Goal: Find specific page/section: Find specific page/section

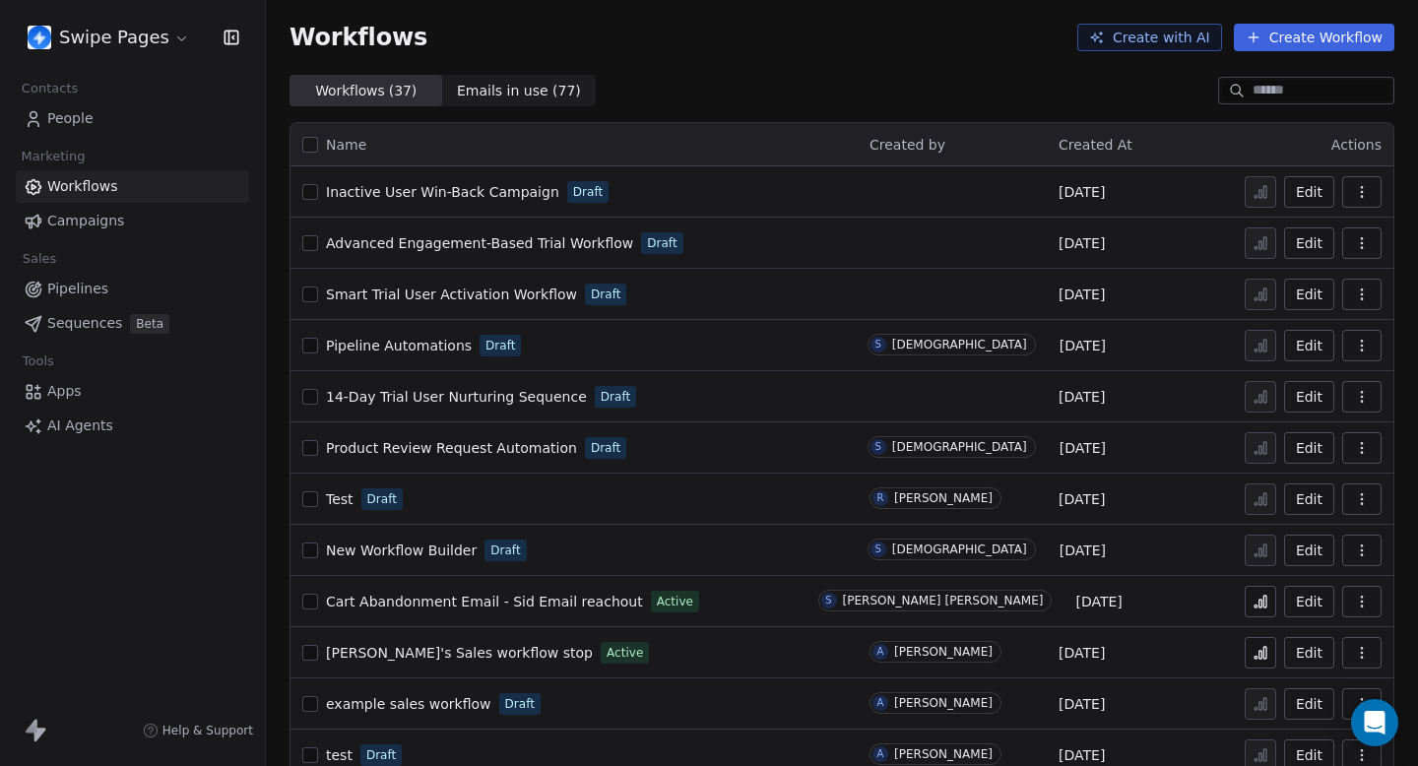
click at [95, 128] on link "People" at bounding box center [132, 118] width 233 height 32
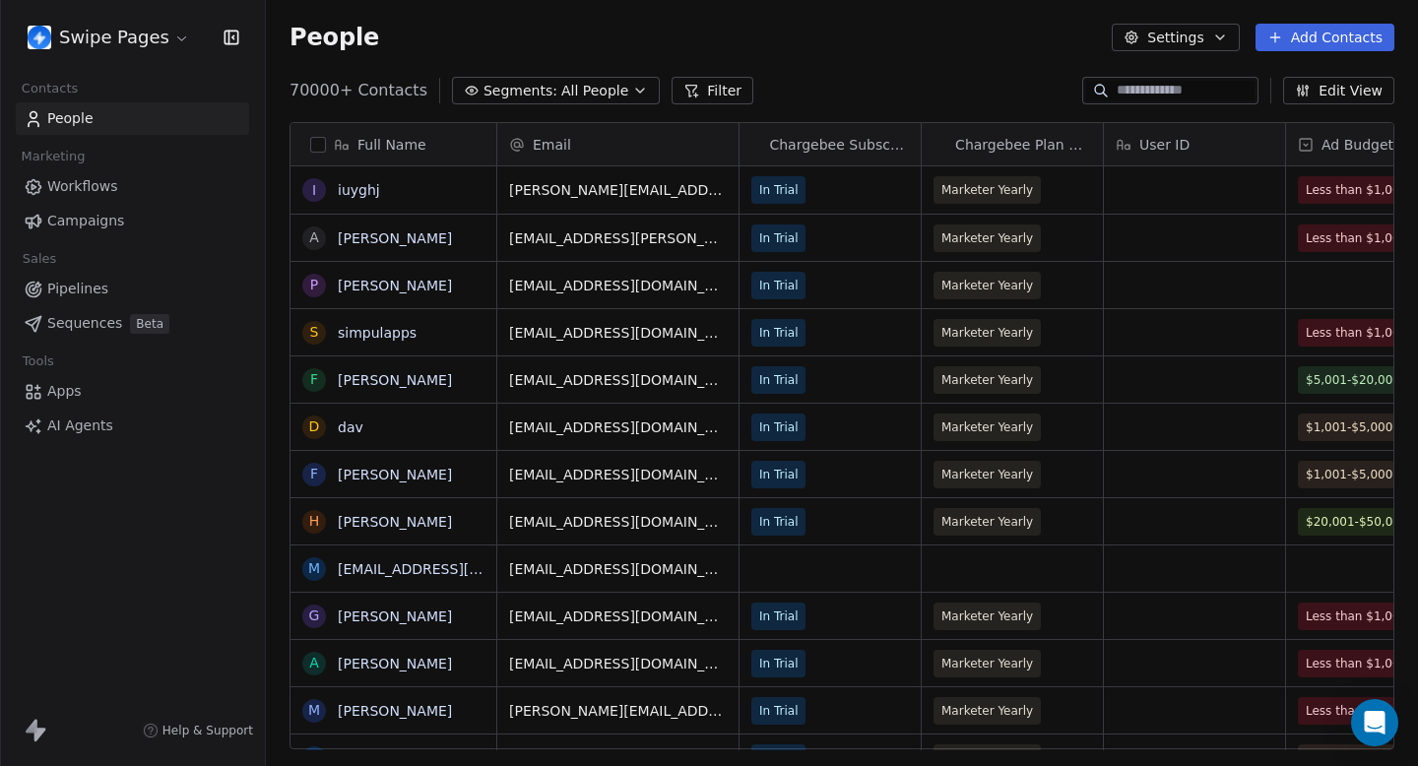
scroll to position [674, 1152]
click at [537, 101] on button "Segments: All People" at bounding box center [556, 91] width 208 height 28
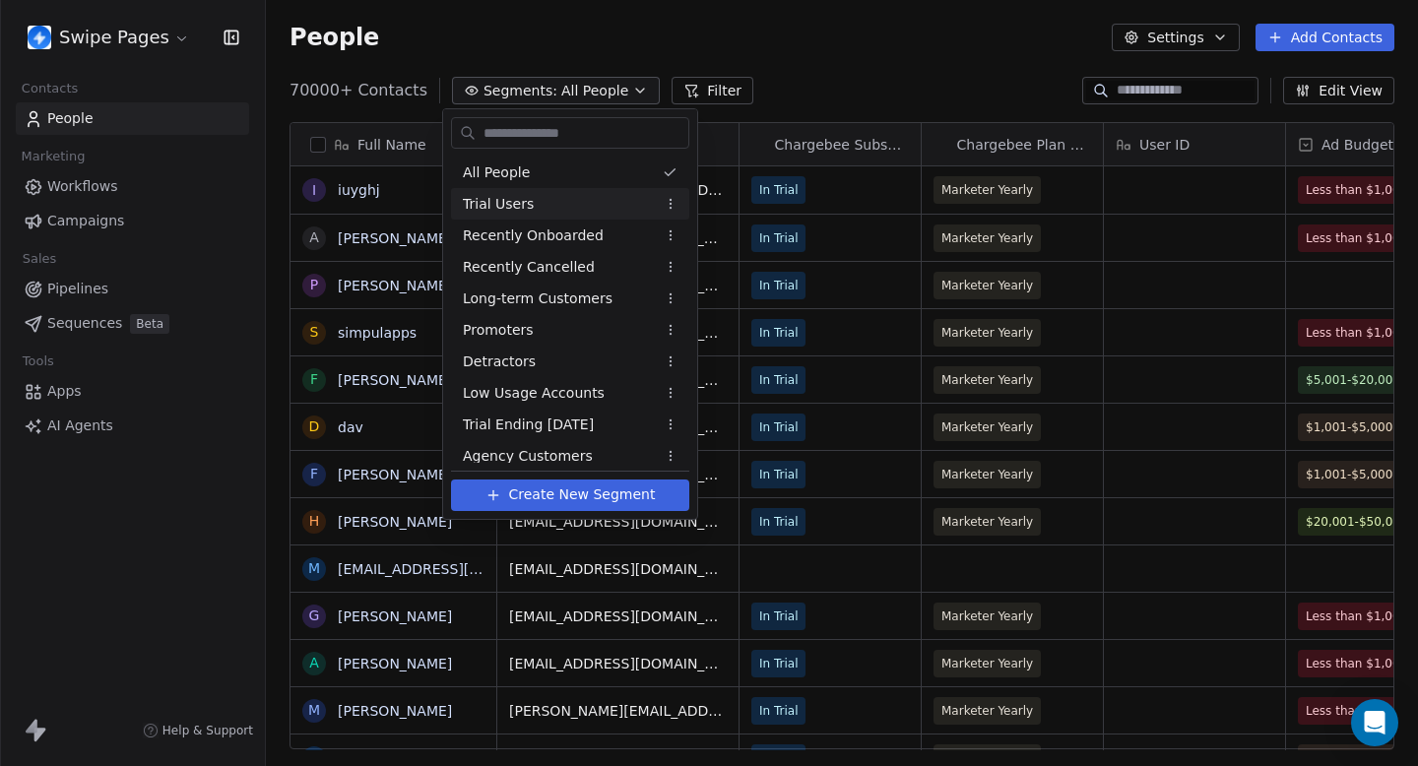
click at [523, 211] on span "Trial Users" at bounding box center [498, 204] width 71 height 21
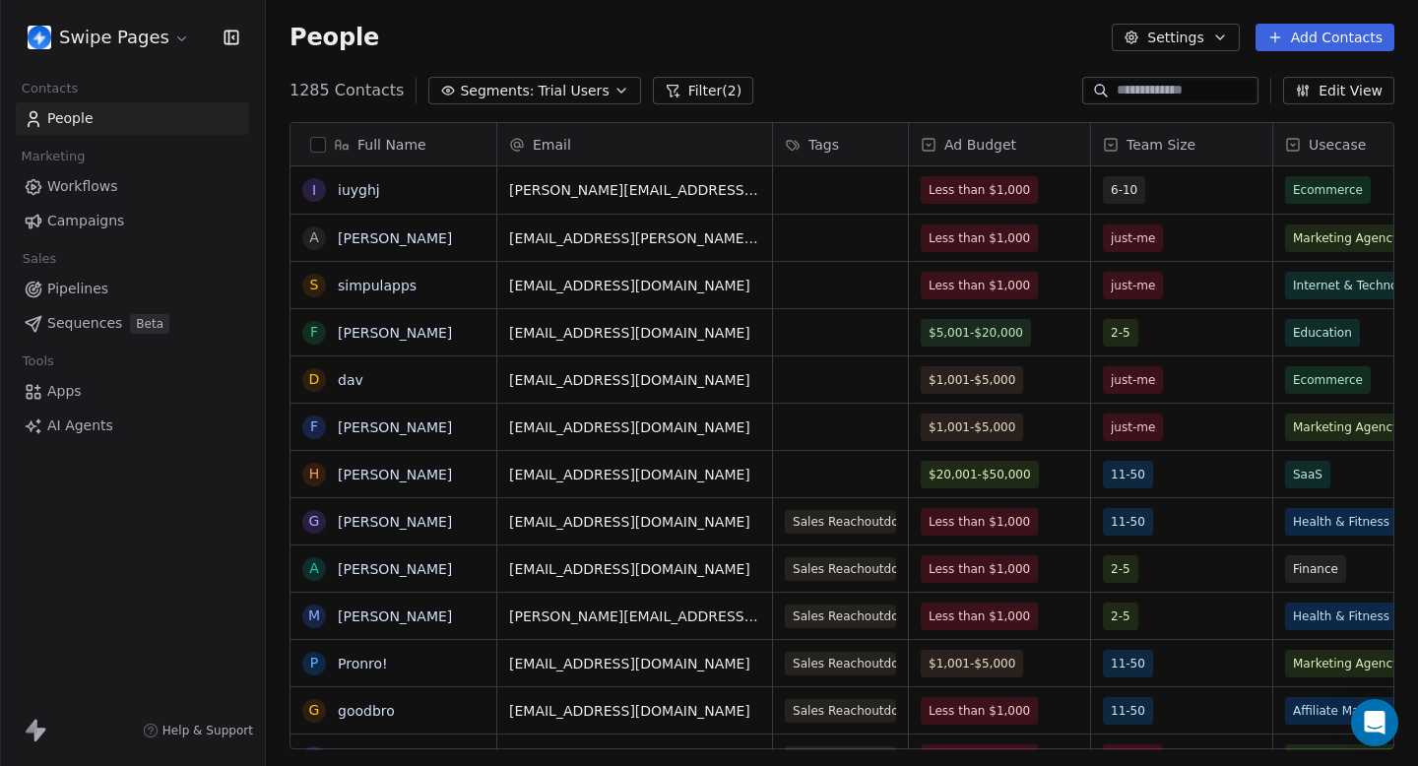
click at [680, 84] on button "Filter (2)" at bounding box center [703, 91] width 101 height 28
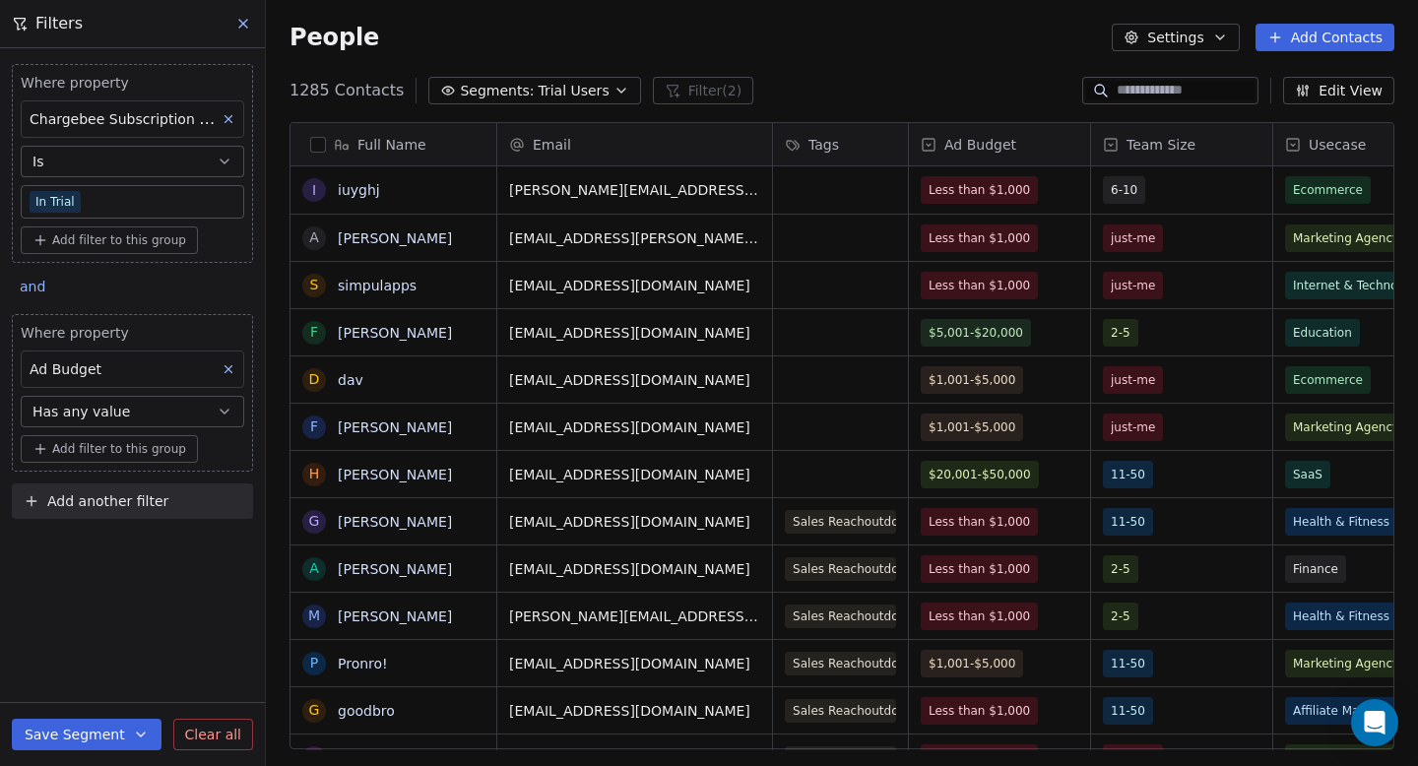
click at [90, 414] on span "Has any value" at bounding box center [80, 412] width 97 height 20
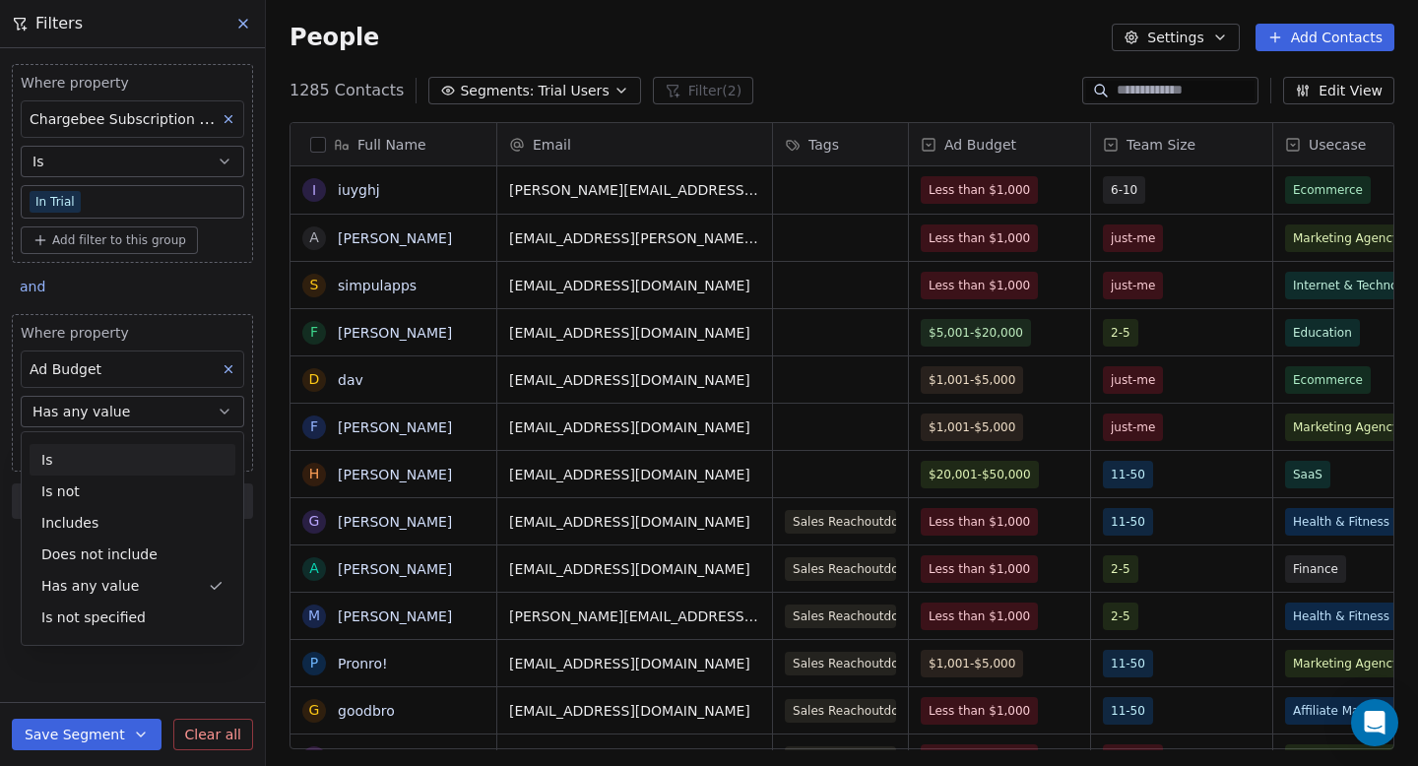
click at [82, 460] on div "Is" at bounding box center [133, 460] width 206 height 32
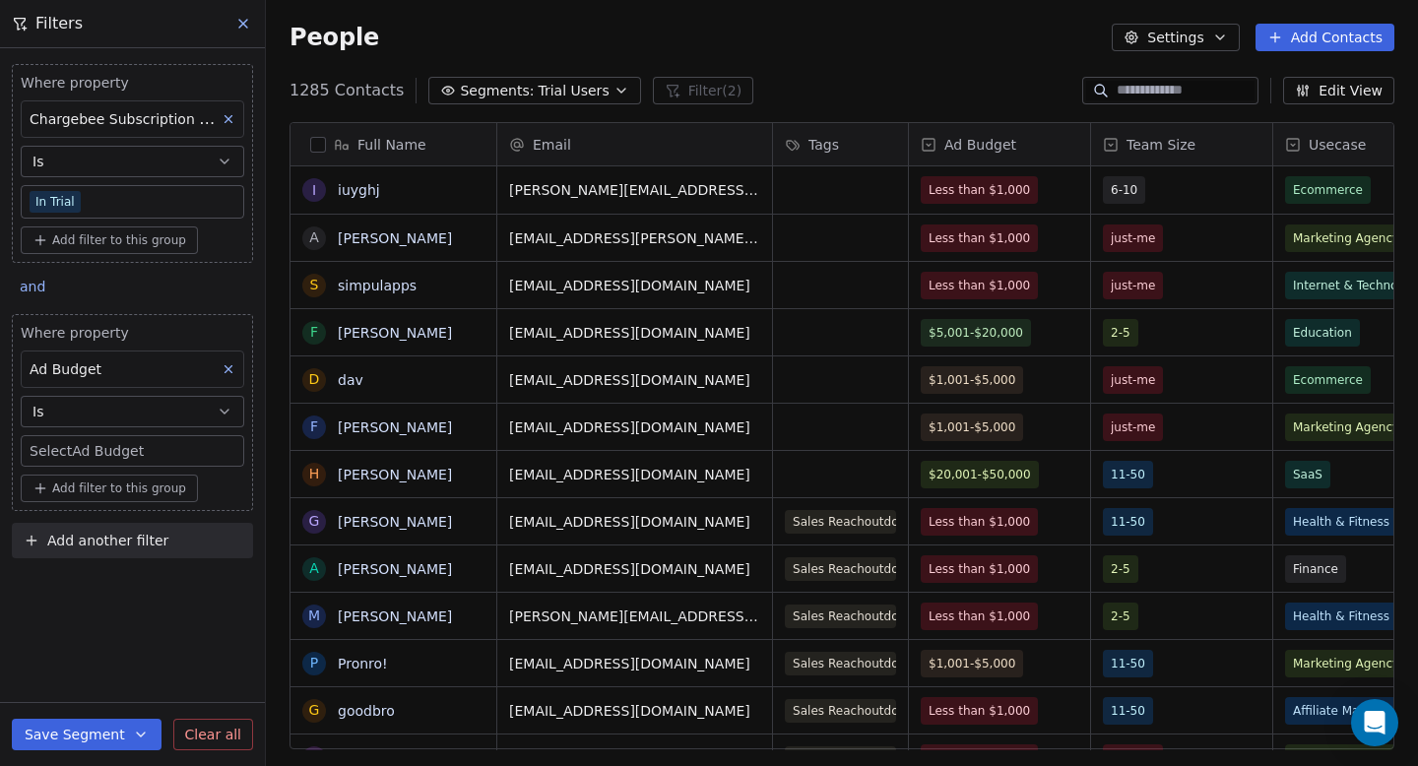
click at [110, 445] on body "Swipe Pages Contacts People Marketing Workflows Campaigns Sales Pipelines Seque…" at bounding box center [709, 383] width 1418 height 766
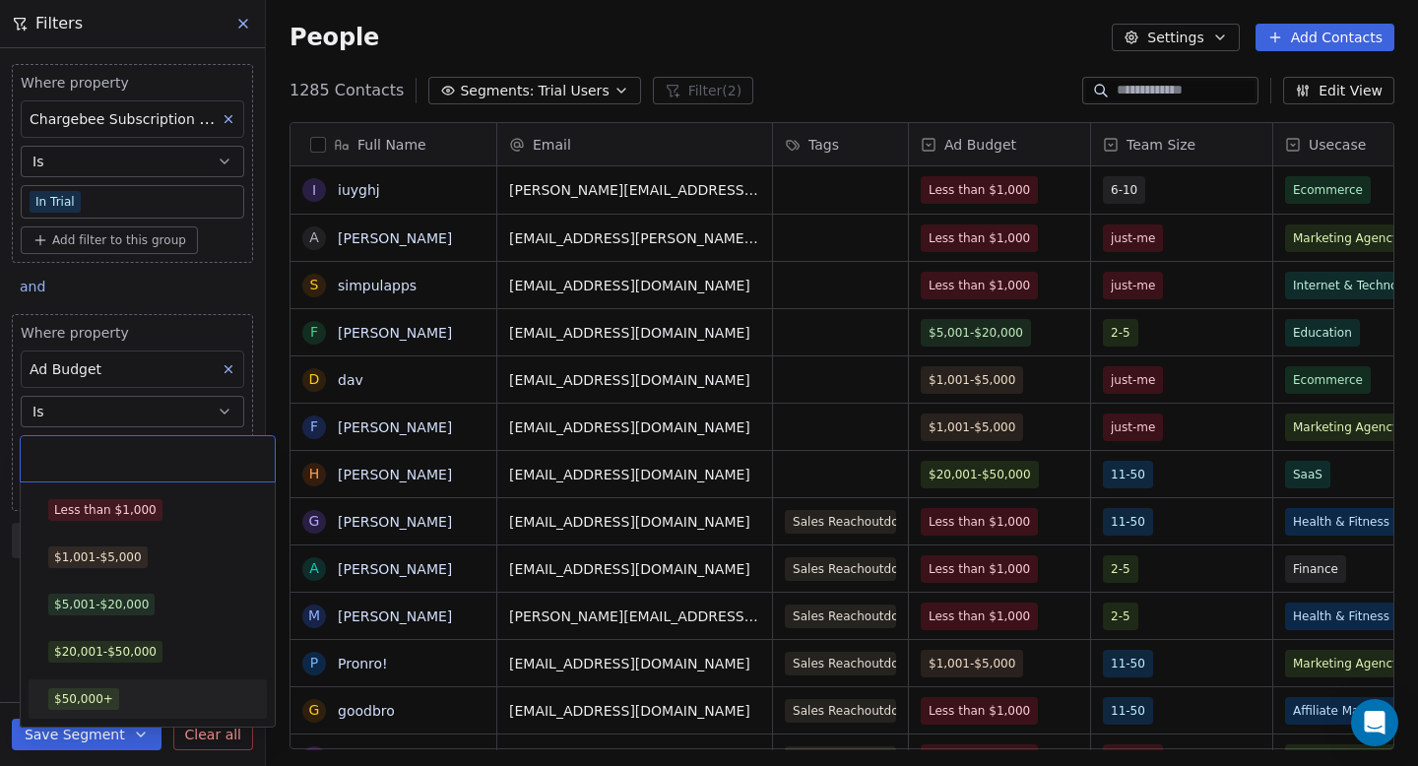
click at [85, 698] on div "$50,000+" at bounding box center [83, 699] width 59 height 18
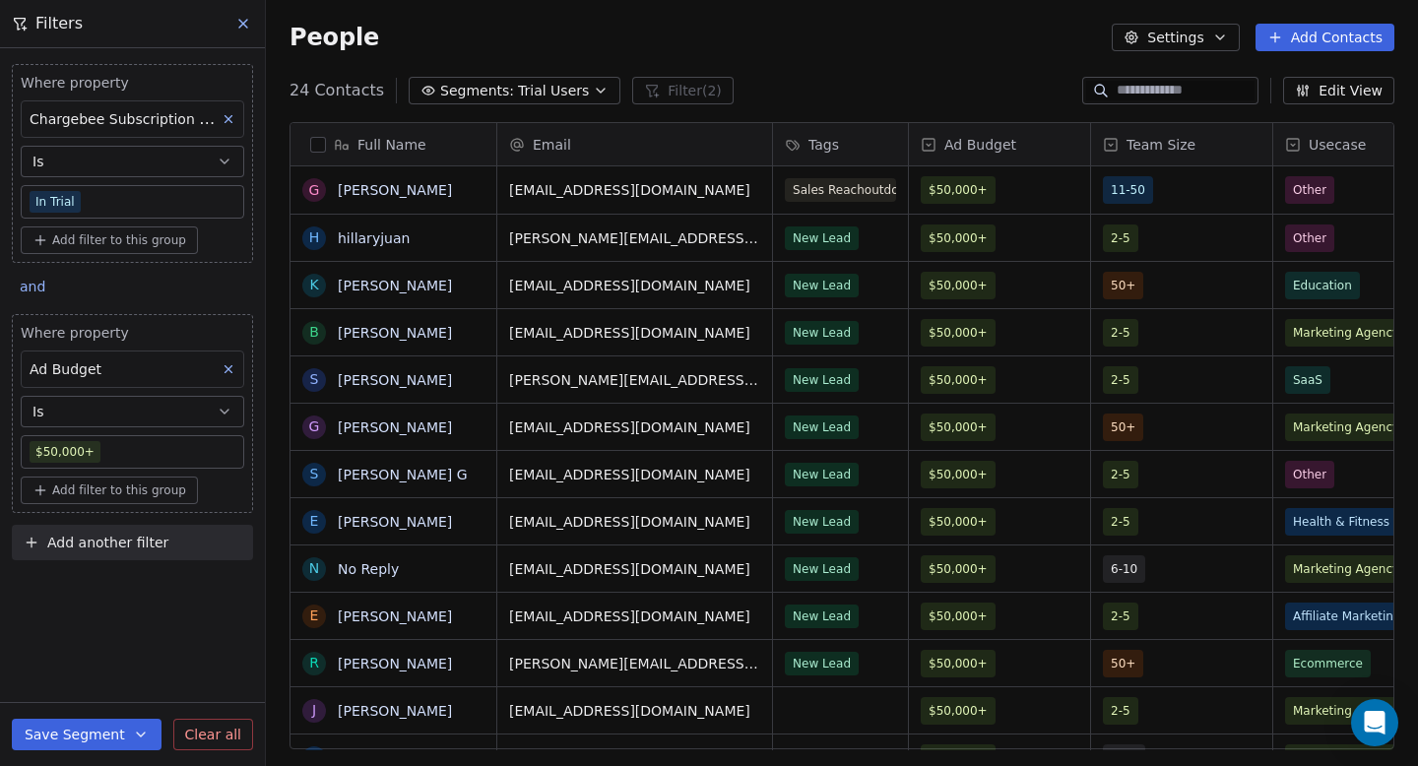
click at [746, 53] on div "People Settings Add Contacts" at bounding box center [842, 37] width 1152 height 75
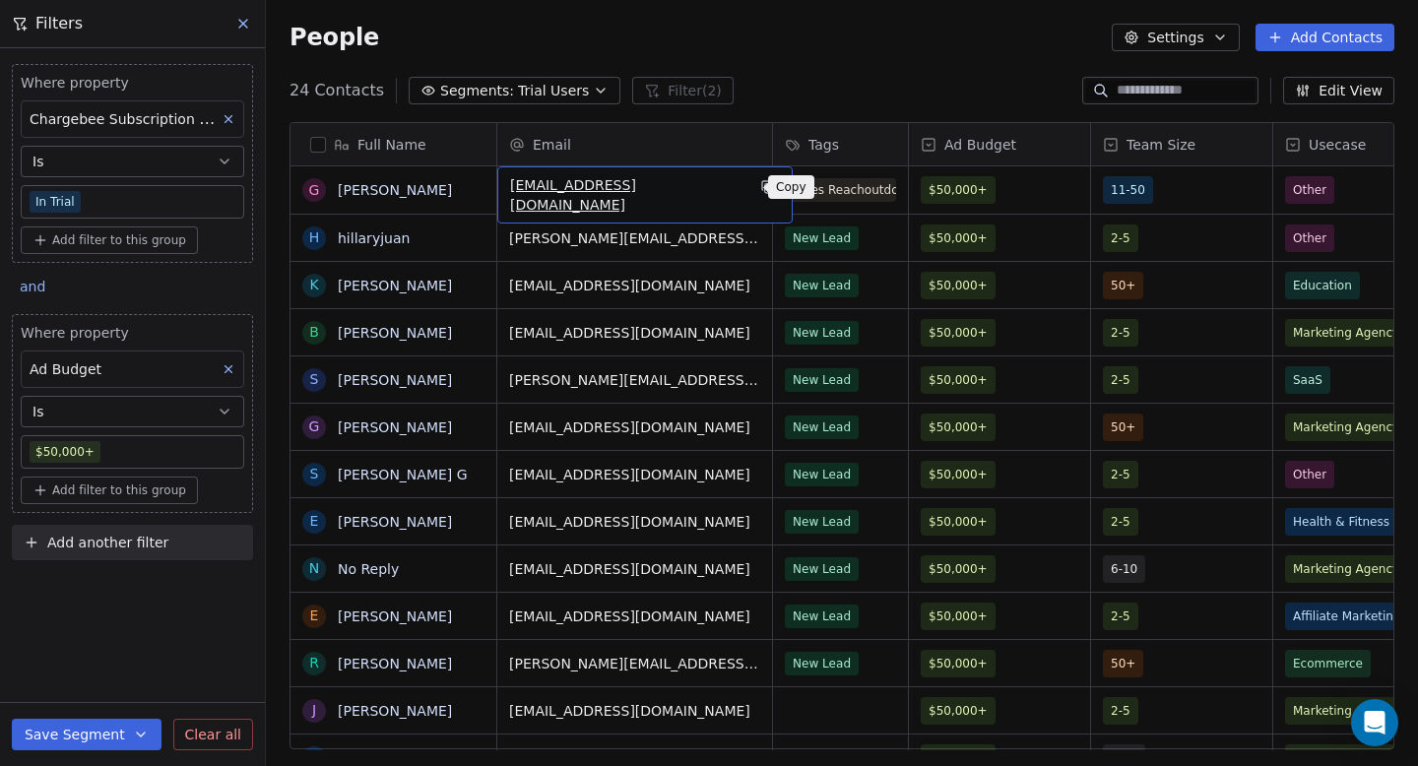
click at [760, 189] on icon "grid" at bounding box center [768, 187] width 16 height 16
